Goal: Task Accomplishment & Management: Use online tool/utility

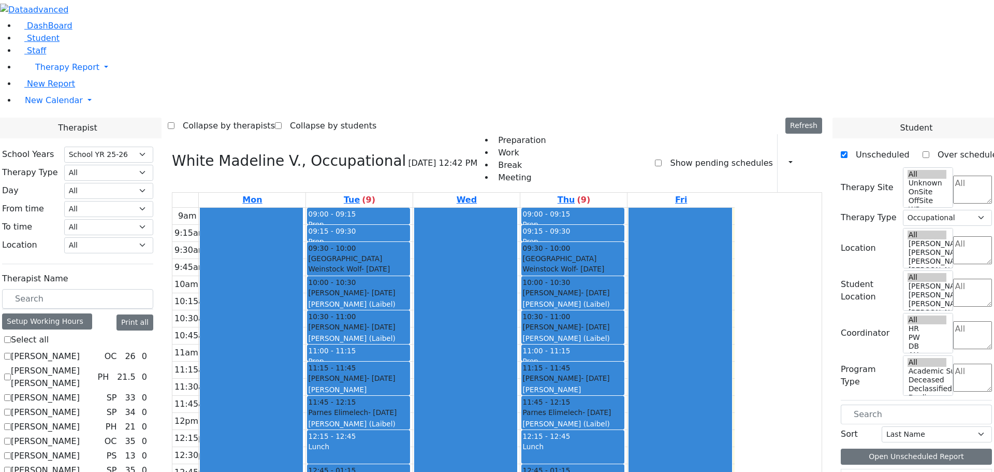
select select "212"
select select "1"
click at [38, 105] on span "New Calendar" at bounding box center [54, 100] width 58 height 10
click at [57, 138] on span "Teacher Report" at bounding box center [56, 133] width 62 height 10
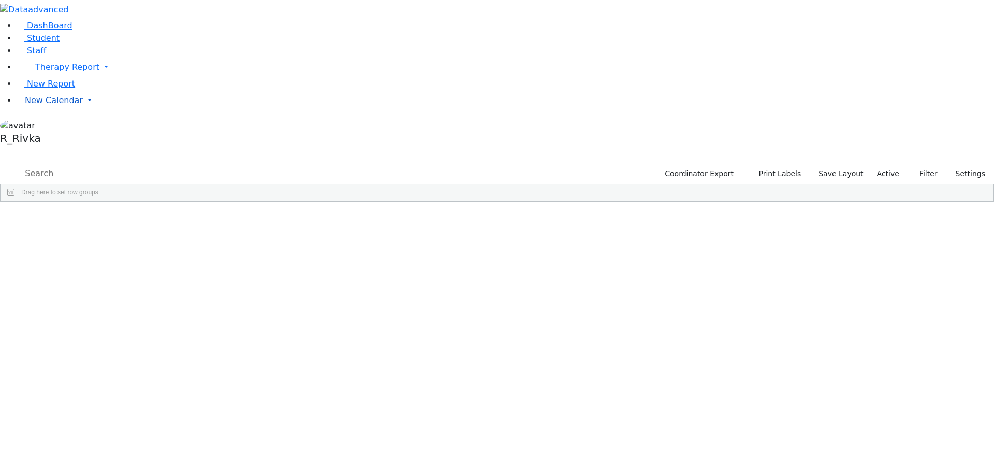
click at [32, 111] on link "New Calendar" at bounding box center [506, 100] width 978 height 21
click at [54, 138] on link "Teacher Report" at bounding box center [54, 133] width 65 height 10
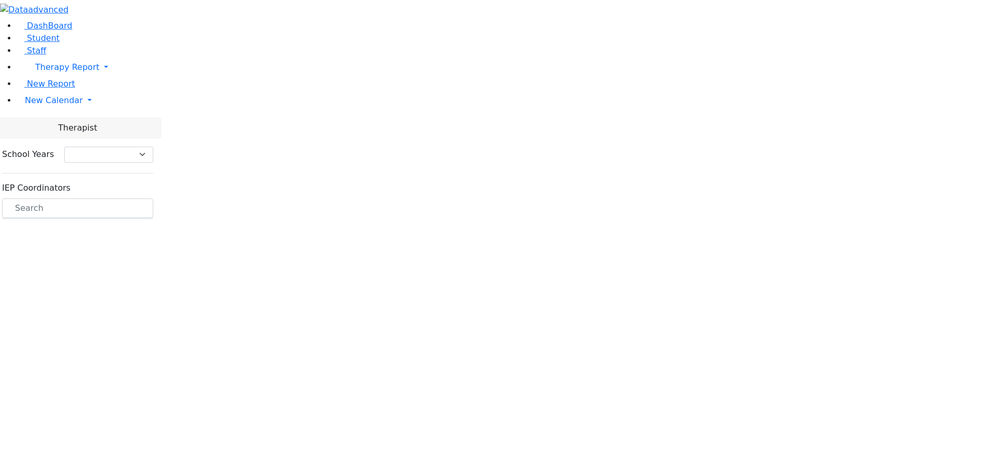
select select "212"
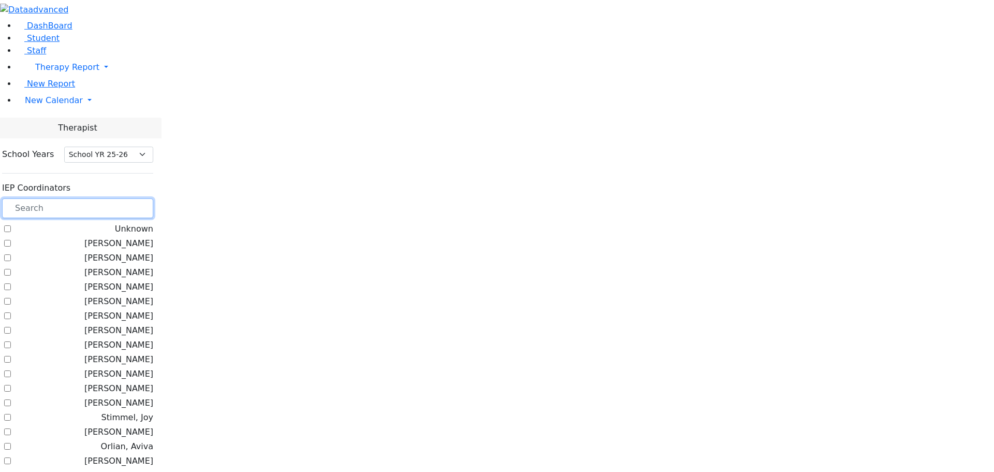
click at [137, 198] on input "text" at bounding box center [77, 208] width 151 height 20
checkbox input "true"
